Goal: Task Accomplishment & Management: Complete application form

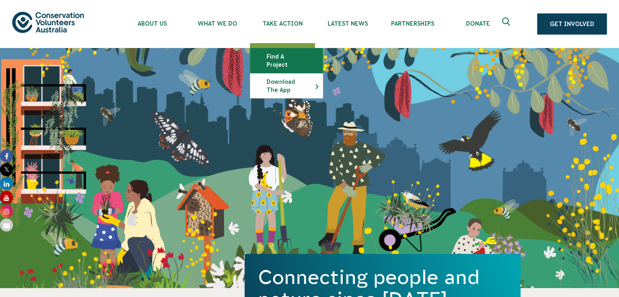
click at [276, 52] on link "Find a project" at bounding box center [286, 60] width 72 height 24
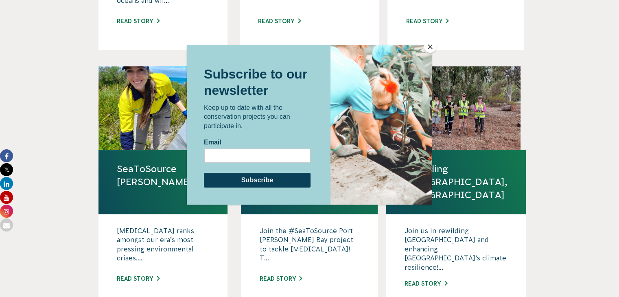
scroll to position [477, 0]
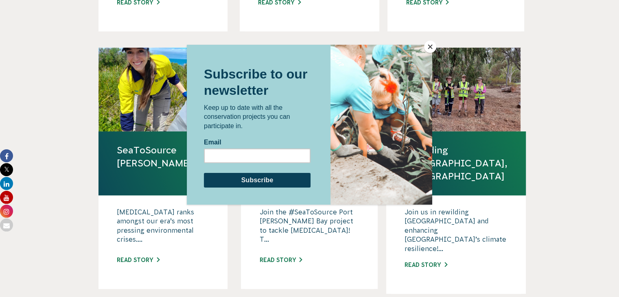
click at [427, 45] on button "Close" at bounding box center [430, 47] width 12 height 12
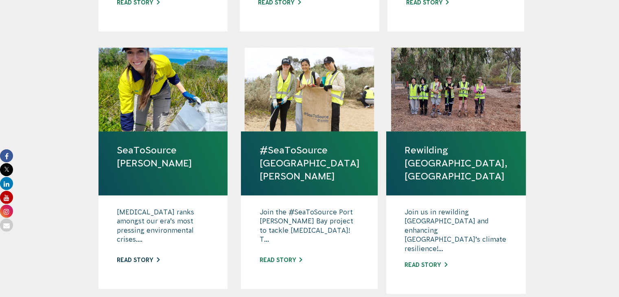
click at [153, 257] on link "Read story" at bounding box center [138, 260] width 43 height 7
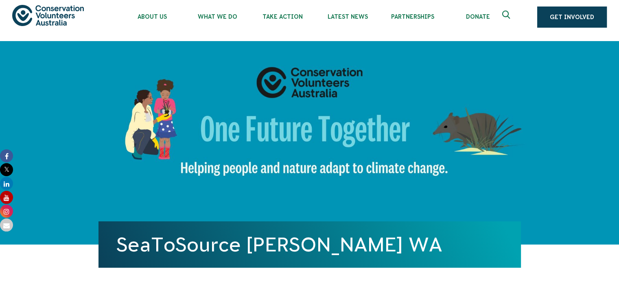
scroll to position [3, 0]
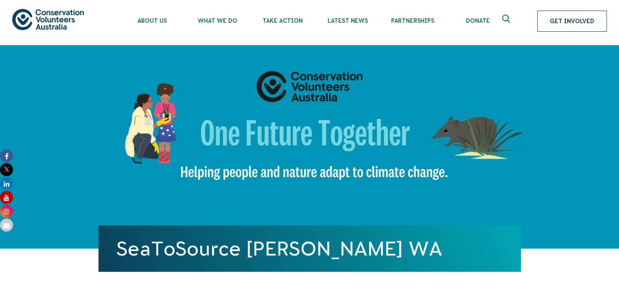
click at [573, 23] on link "Get Involved" at bounding box center [572, 21] width 70 height 21
